Goal: Task Accomplishment & Management: Manage account settings

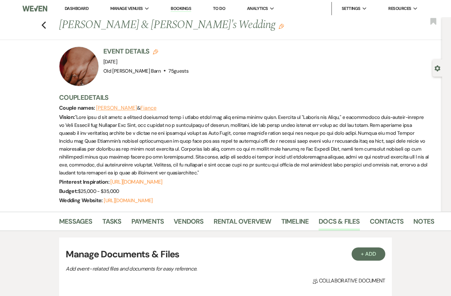
click at [46, 25] on icon "Previous" at bounding box center [43, 25] width 5 height 8
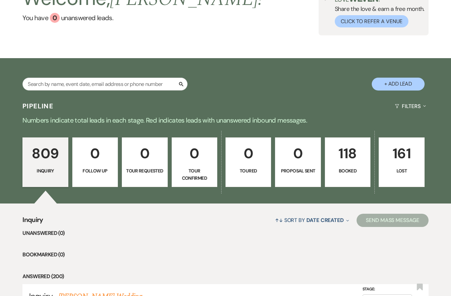
click at [357, 166] on link "118 Booked" at bounding box center [348, 163] width 46 height 50
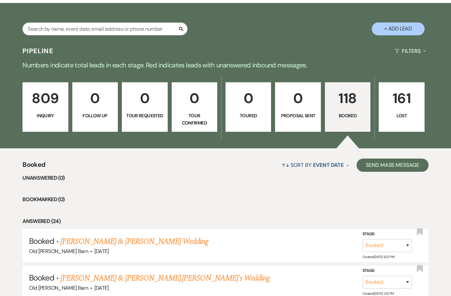
scroll to position [110, 0]
click at [105, 241] on link "[PERSON_NAME] & [PERSON_NAME] Wedding" at bounding box center [134, 241] width 148 height 12
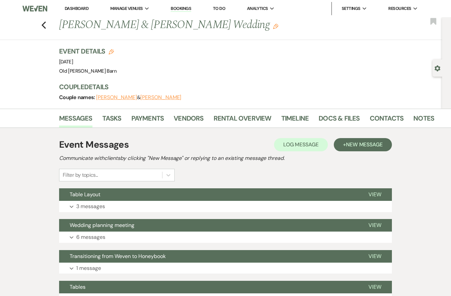
click at [376, 197] on span "View" at bounding box center [374, 194] width 13 height 7
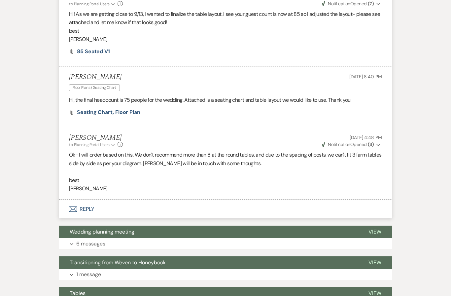
scroll to position [215, 0]
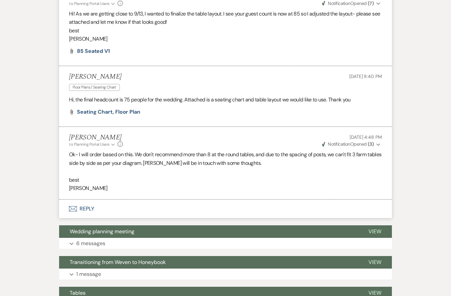
click at [93, 112] on span "Seating chart, floor plan" at bounding box center [108, 111] width 63 height 7
